Goal: Complete application form: Complete application form

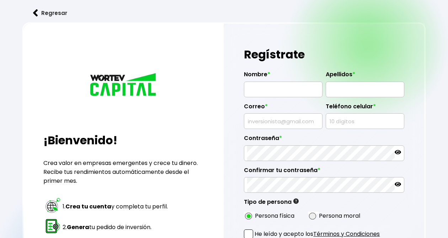
radio input "true"
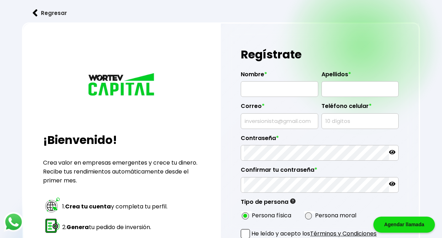
click at [272, 90] on input "text" at bounding box center [279, 89] width 71 height 15
type input "[PERSON_NAME]"
click at [356, 89] on input "text" at bounding box center [360, 89] width 71 height 15
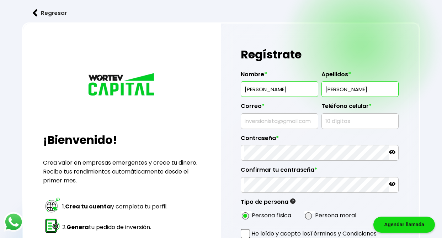
type input "[PERSON_NAME]"
click at [265, 120] on input "text" at bounding box center [279, 121] width 71 height 15
type input "[EMAIL_ADDRESS][DOMAIN_NAME]"
click at [334, 122] on input "text" at bounding box center [360, 121] width 71 height 15
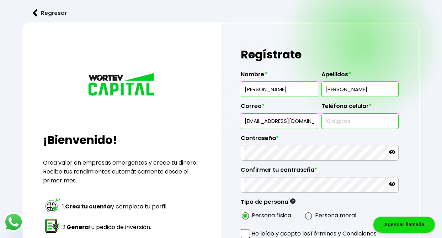
type input "8112995526"
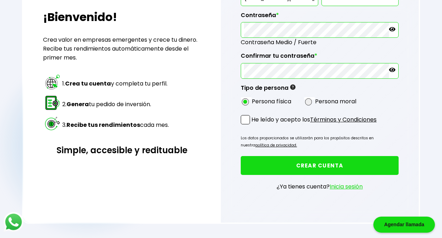
scroll to position [125, 0]
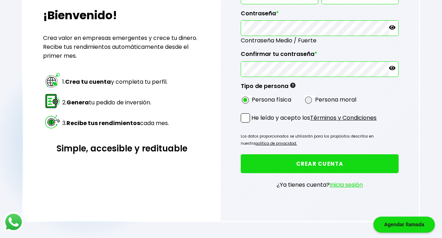
click at [245, 117] on span at bounding box center [245, 117] width 9 height 9
click at [253, 123] on input "He leído y acepto los Términos y Condiciones" at bounding box center [253, 123] width 0 height 0
click at [318, 162] on button "CREAR CUENTA" at bounding box center [320, 163] width 158 height 19
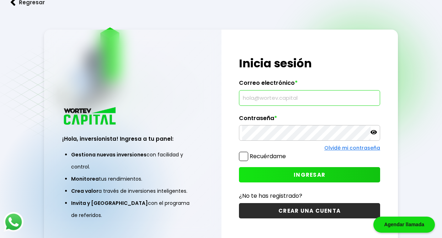
click at [273, 96] on input "text" at bounding box center [309, 97] width 135 height 15
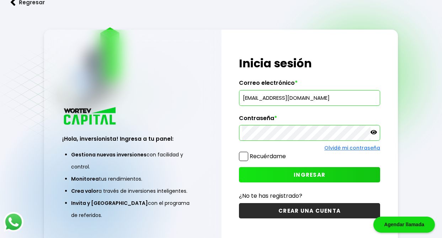
click at [328, 174] on button "INGRESAR" at bounding box center [309, 174] width 141 height 15
click at [286, 98] on input "[EMAIL_ADDRESS][DOMAIN_NAME]" at bounding box center [309, 97] width 135 height 15
type input "[EMAIL_ADDRESS][DOMAIN_NAME]"
click at [271, 176] on button "INGRESAR" at bounding box center [309, 174] width 141 height 15
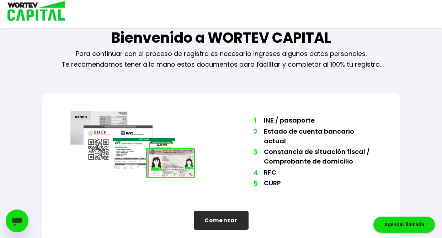
scroll to position [25, 0]
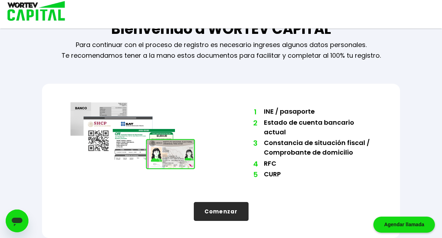
click at [211, 216] on button "Comenzar" at bounding box center [221, 211] width 55 height 19
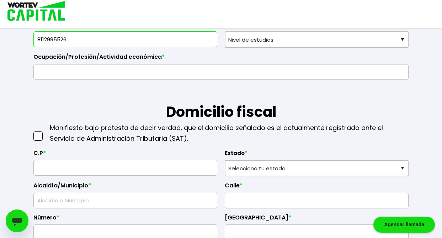
scroll to position [249, 0]
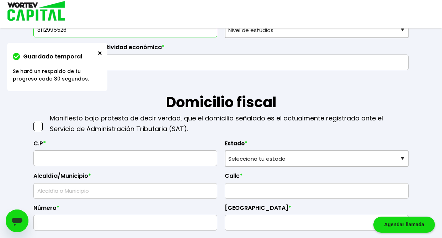
click at [99, 53] on img at bounding box center [100, 53] width 4 height 4
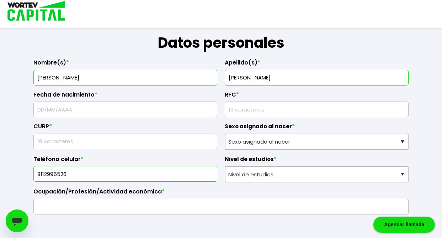
scroll to position [107, 0]
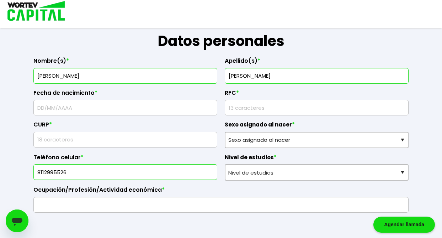
click at [80, 104] on input "text" at bounding box center [126, 107] width 178 height 15
type input "[DATE]"
click at [275, 105] on input "rfc" at bounding box center [317, 107] width 178 height 15
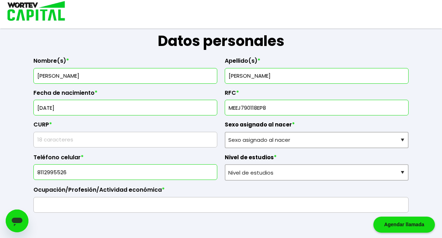
type input "MEEJ790118EP8"
click at [102, 142] on input "text" at bounding box center [126, 139] width 178 height 15
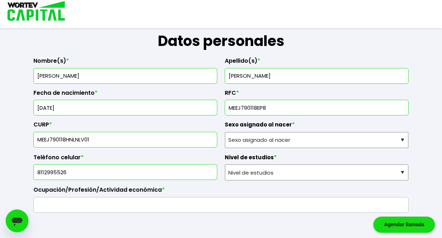
type input "MEEJ790118HNLNLV01"
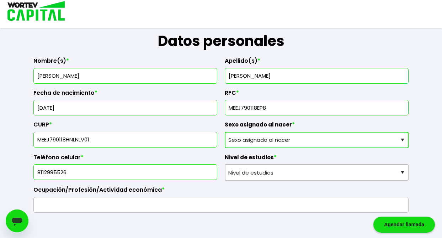
click at [269, 135] on select "Sexo asignado al nacer Hombre Mujer Prefiero no contestar" at bounding box center [317, 140] width 184 height 16
select select "Hombre"
click at [225, 132] on select "Sexo asignado al nacer Hombre Mujer Prefiero no contestar" at bounding box center [317, 140] width 184 height 16
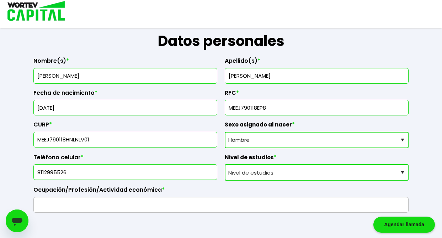
click at [298, 172] on select "Nivel de estudios Primaria Secundaria Bachillerato Licenciatura Posgrado" at bounding box center [317, 172] width 184 height 16
select select "Licenciatura"
click at [225, 164] on select "Nivel de estudios Primaria Secundaria Bachillerato Licenciatura Posgrado" at bounding box center [317, 172] width 184 height 16
click at [67, 207] on input "text" at bounding box center [221, 204] width 369 height 15
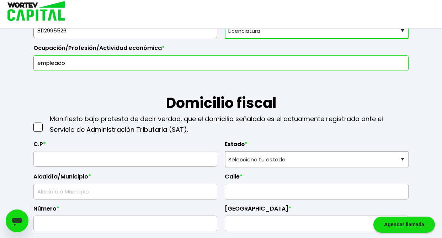
scroll to position [249, 0]
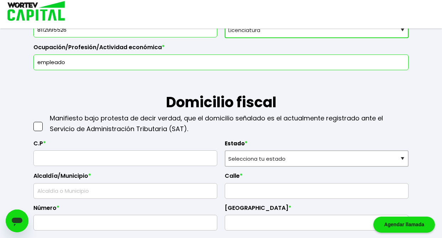
type input "empleado"
click at [36, 126] on span at bounding box center [37, 126] width 9 height 9
click at [46, 123] on input "checkbox" at bounding box center [46, 123] width 0 height 0
click at [58, 158] on input "text" at bounding box center [126, 158] width 178 height 15
type input "66636"
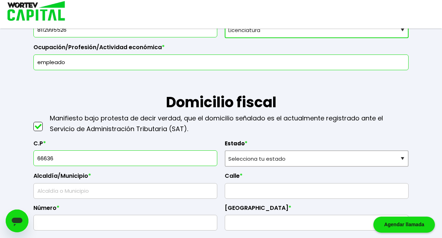
select select "NL"
type input "[PERSON_NAME]"
type input "[PERSON_NAME] Residencial"
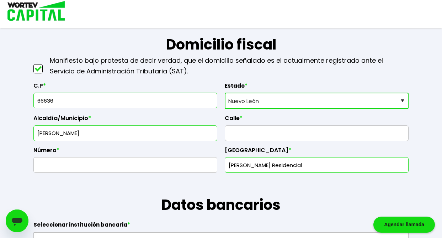
scroll to position [320, 0]
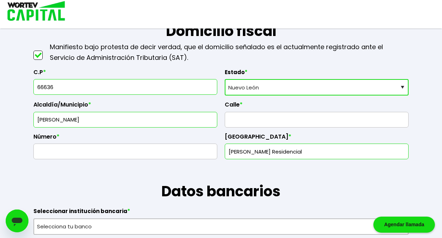
type input "66636"
click at [256, 114] on input "text" at bounding box center [317, 119] width 178 height 15
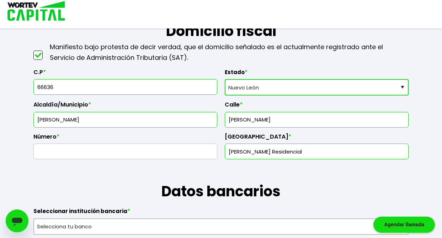
type input "[PERSON_NAME]"
click at [115, 151] on input "text" at bounding box center [126, 151] width 178 height 15
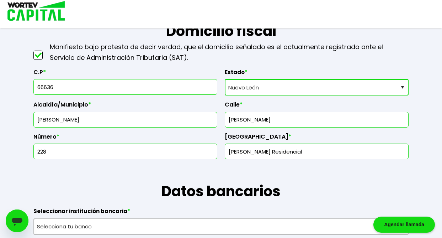
type input "228"
click at [314, 152] on input "[PERSON_NAME] Residencial" at bounding box center [317, 151] width 178 height 15
click at [231, 121] on input "[PERSON_NAME]" at bounding box center [317, 119] width 178 height 15
type input "[PERSON_NAME]"
click at [298, 149] on input "[PERSON_NAME] Residencial" at bounding box center [317, 151] width 178 height 15
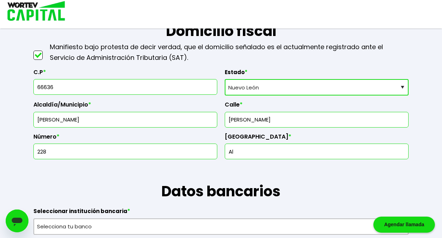
type input "A"
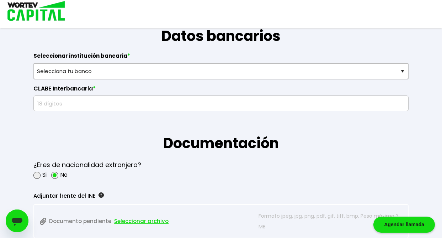
scroll to position [463, 0]
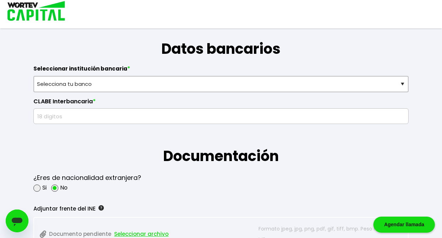
type input "Santa [PERSON_NAME]"
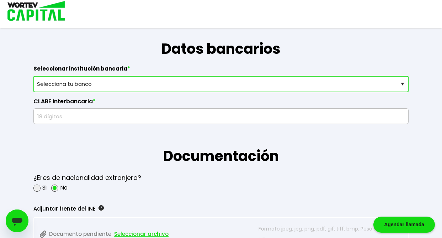
click at [115, 87] on select "Selecciona tu banco ABC Capital Actinver Afirme Albo ASP Banamex Banbajio Banco…" at bounding box center [221, 84] width 376 height 16
click at [120, 86] on select "Selecciona tu banco ABC Capital Actinver Afirme Albo ASP Banamex Banbajio Banco…" at bounding box center [221, 84] width 376 height 16
select select "BBVA Bancomer"
click at [33, 76] on select "Selecciona tu banco ABC Capital Actinver Afirme Albo ASP Banamex Banbajio Banco…" at bounding box center [221, 84] width 376 height 16
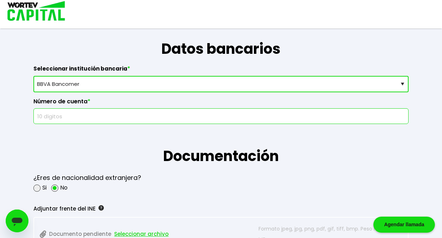
click at [68, 115] on input "text" at bounding box center [221, 116] width 369 height 15
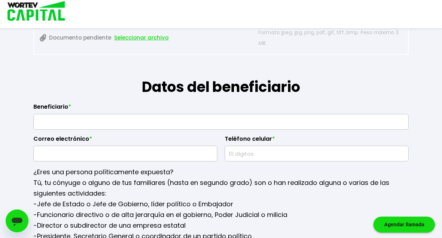
scroll to position [829, 0]
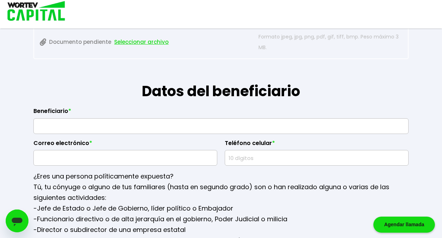
type input "1509226648"
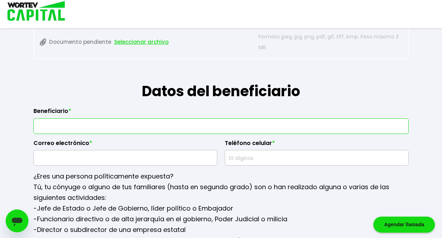
click at [153, 125] on input "text" at bounding box center [221, 126] width 369 height 15
type input "[PERSON_NAME] [PERSON_NAME]"
click at [151, 160] on input "text" at bounding box center [126, 157] width 178 height 15
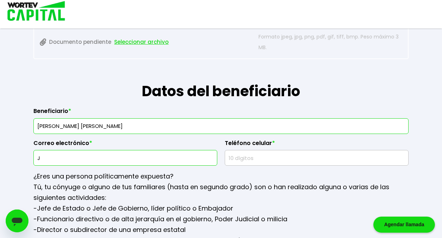
type input "[EMAIL_ADDRESS][DOMAIN_NAME]"
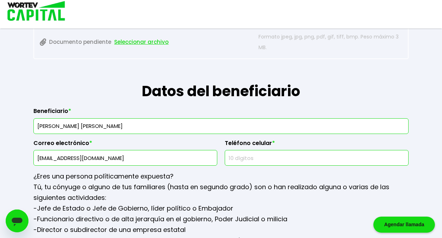
click at [264, 158] on input "text" at bounding box center [317, 157] width 178 height 15
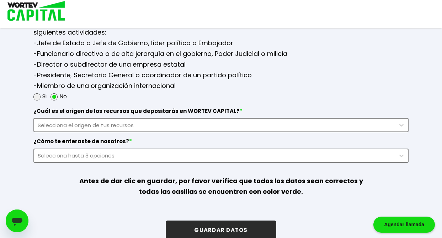
scroll to position [1007, 0]
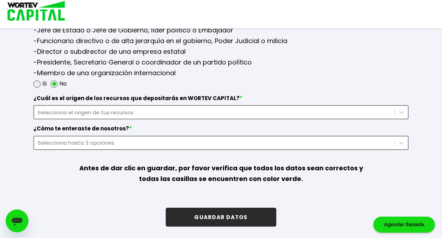
type input "8116797735"
click at [99, 109] on div "Selecciona el origen de tus recursos" at bounding box center [215, 112] width 354 height 8
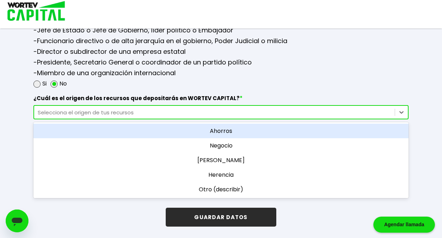
click at [221, 132] on div "Ahorros" at bounding box center [221, 131] width 376 height 15
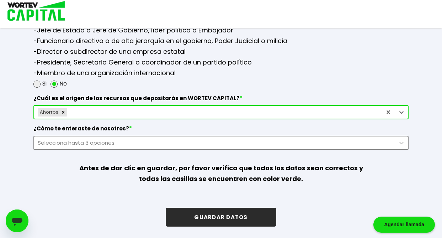
click at [98, 140] on div "Selecciona hasta 3 opciones" at bounding box center [215, 142] width 354 height 8
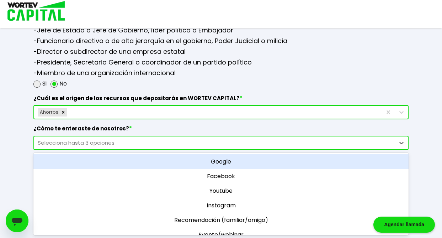
click at [222, 161] on div "Google" at bounding box center [221, 161] width 376 height 15
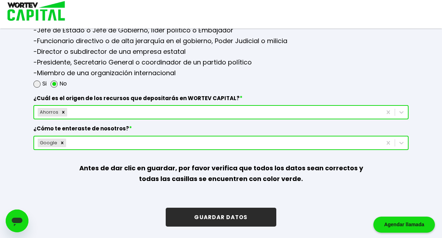
click at [342, 75] on p "-Jefe de Estado o Jefe de Gobierno, líder político o Embajador -Funcionario dir…" at bounding box center [221, 51] width 376 height 53
click at [226, 218] on button "GUARDAR DATOS" at bounding box center [221, 217] width 110 height 19
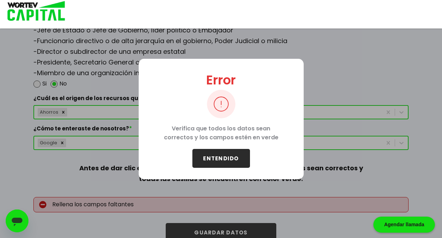
click at [219, 158] on button "ENTENDIDO" at bounding box center [222, 158] width 58 height 19
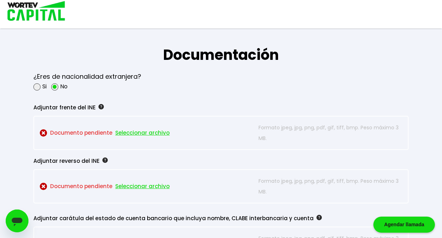
scroll to position [545, 0]
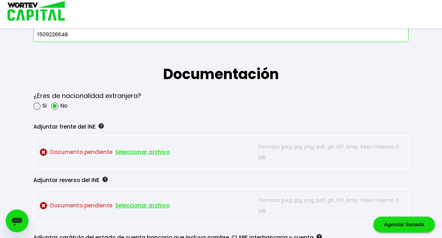
click at [118, 153] on span "Seleccionar archivo" at bounding box center [142, 152] width 54 height 11
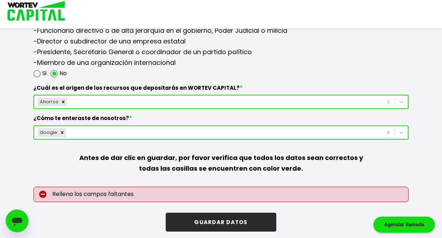
scroll to position [1023, 0]
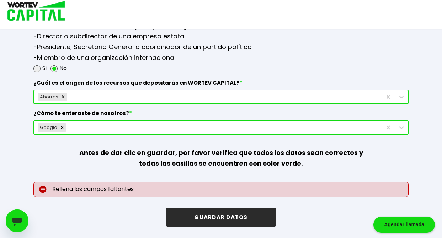
click at [212, 219] on button "GUARDAR DATOS" at bounding box center [221, 217] width 110 height 19
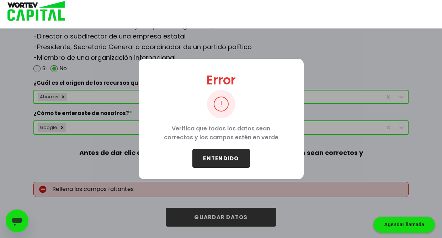
click at [225, 157] on button "ENTENDIDO" at bounding box center [222, 158] width 58 height 19
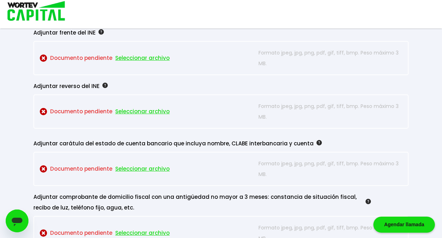
scroll to position [631, 0]
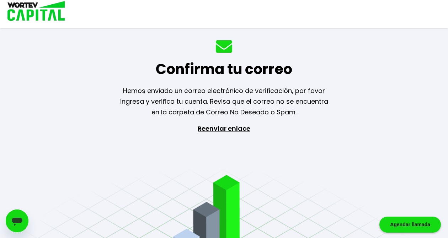
click at [384, 140] on div "Confirma tu correo Hemos enviado un correo electrónico de verificación, por fav…" at bounding box center [224, 119] width 448 height 238
